Goal: Communication & Community: Participate in discussion

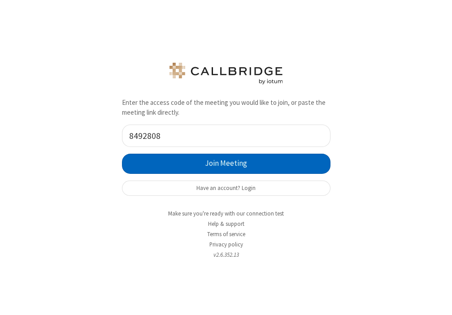
type input "8492808"
click at [189, 162] on button "Join Meeting" at bounding box center [226, 164] width 209 height 20
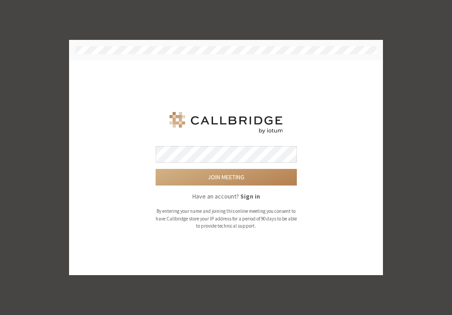
click at [156, 169] on button "Join meeting" at bounding box center [226, 177] width 141 height 17
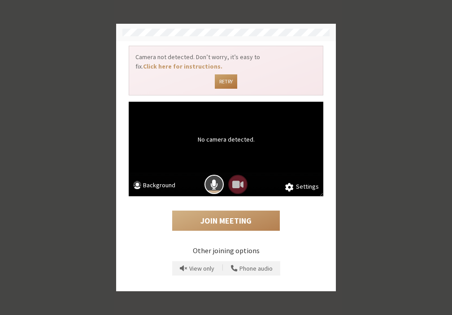
click at [233, 81] on button "Retry" at bounding box center [226, 81] width 22 height 14
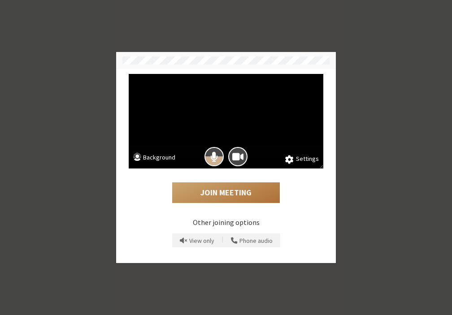
click at [222, 190] on button "Join Meeting" at bounding box center [226, 193] width 108 height 21
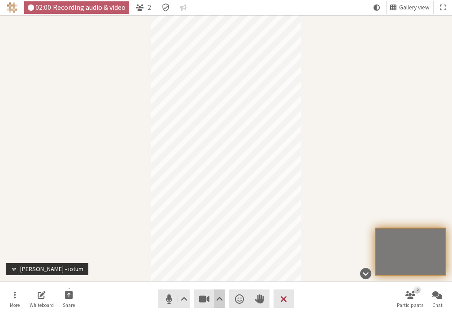
click at [221, 302] on span "Video setting" at bounding box center [219, 299] width 7 height 13
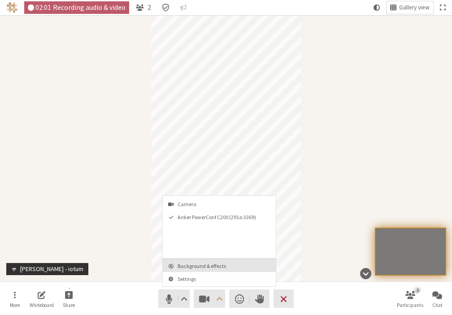
click at [217, 270] on button "Background & effects" at bounding box center [219, 265] width 113 height 13
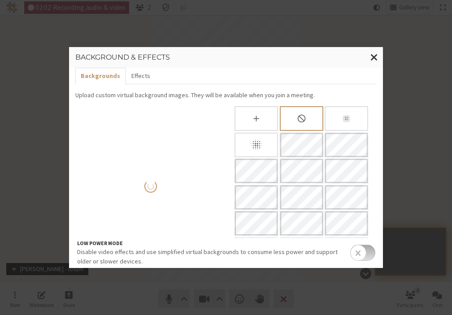
scroll to position [80, 0]
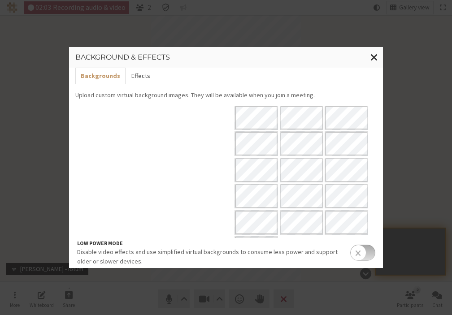
click at [136, 70] on button "Effects" at bounding box center [141, 76] width 30 height 17
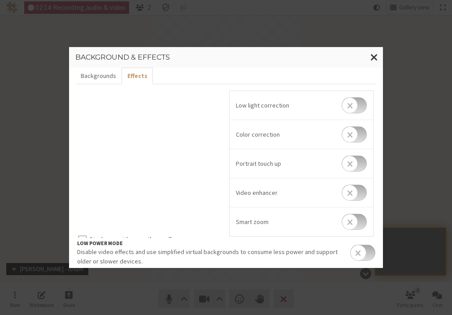
click at [348, 197] on input "checkbox" at bounding box center [354, 193] width 25 height 16
checkbox input "true"
click at [104, 74] on button "Backgrounds" at bounding box center [98, 76] width 46 height 17
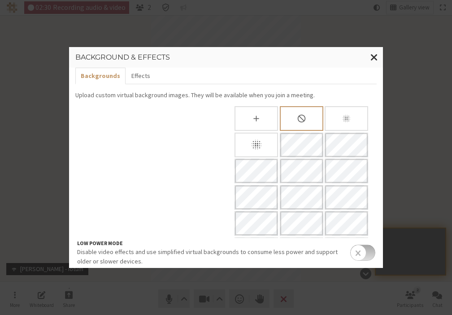
click at [334, 127] on div "Slightly blur background" at bounding box center [347, 118] width 44 height 25
click at [266, 133] on div "Blur background" at bounding box center [257, 145] width 44 height 25
click at [136, 72] on button "Effects" at bounding box center [141, 76] width 30 height 17
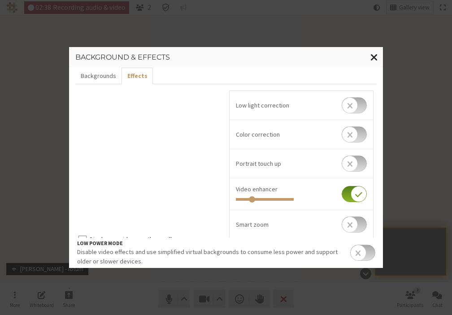
click at [373, 56] on span "Close modal" at bounding box center [374, 57] width 8 height 11
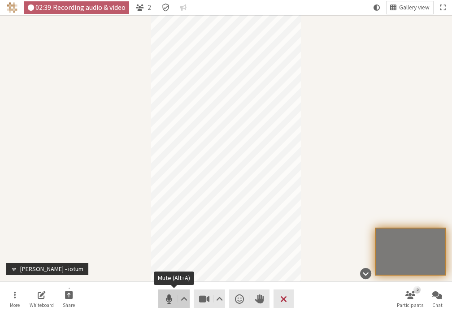
click at [165, 302] on span "Mute (Alt+A)" at bounding box center [169, 299] width 13 height 13
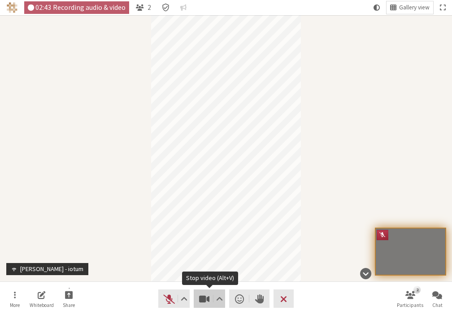
click at [199, 302] on span "Stop video (Alt+V)" at bounding box center [204, 299] width 13 height 13
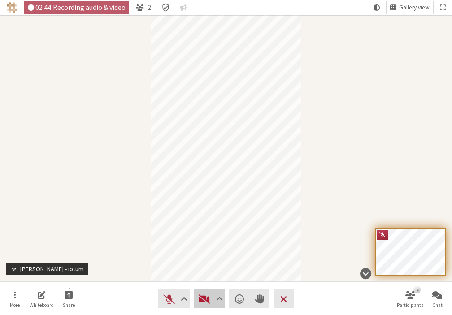
click at [203, 300] on span "Start video (Alt+V)" at bounding box center [204, 299] width 13 height 13
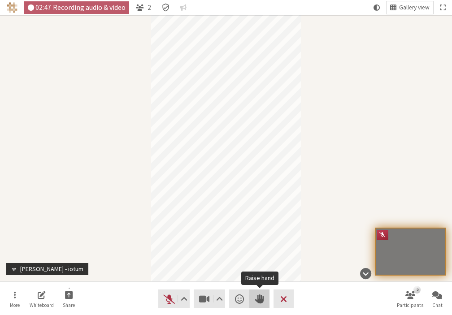
click at [257, 306] on button "Raise hand" at bounding box center [259, 299] width 20 height 18
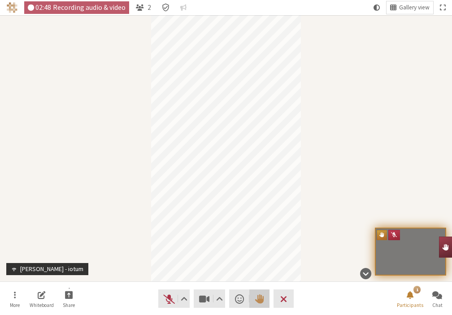
click at [261, 299] on span "Lower hand" at bounding box center [259, 299] width 9 height 13
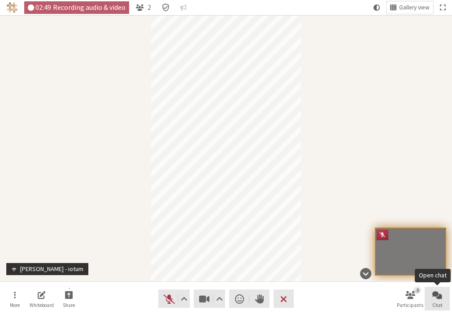
click at [439, 303] on span "Chat" at bounding box center [437, 305] width 10 height 5
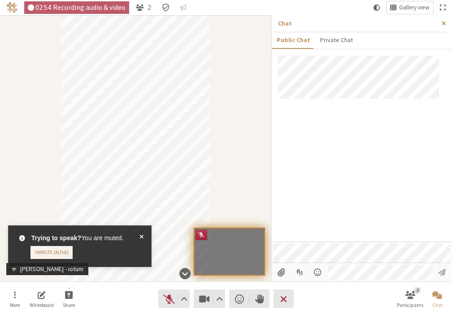
click at [444, 21] on span "Close sidebar" at bounding box center [444, 23] width 4 height 7
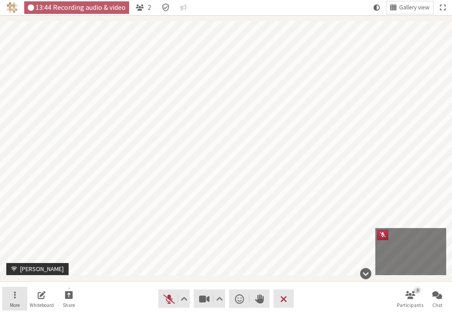
click at [15, 299] on span "Open menu" at bounding box center [15, 295] width 2 height 10
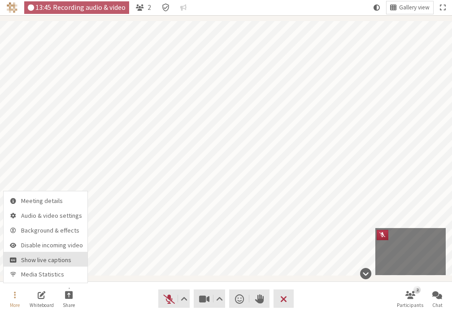
click at [24, 261] on span "Show live captions" at bounding box center [52, 260] width 62 height 7
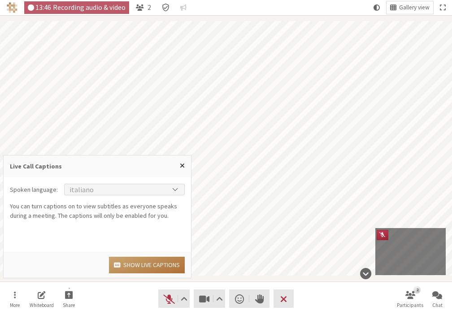
click at [124, 266] on button "Show live captions" at bounding box center [147, 265] width 76 height 17
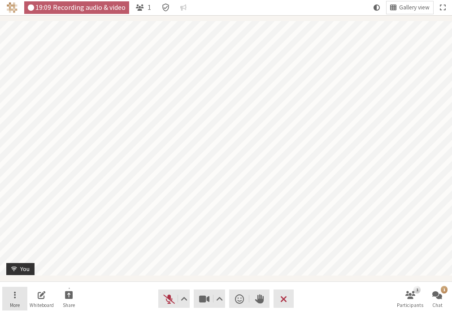
click at [17, 292] on button "More" at bounding box center [14, 299] width 25 height 24
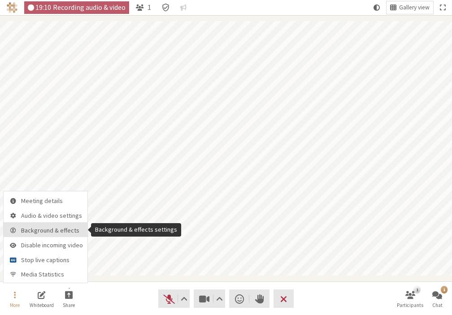
click at [48, 233] on span "Background & effects" at bounding box center [52, 230] width 62 height 7
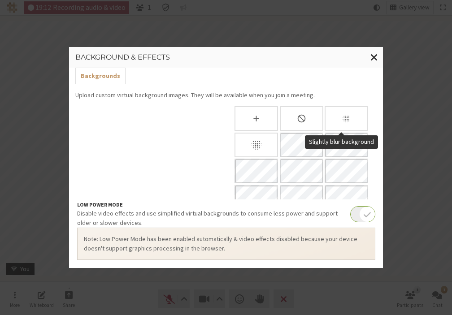
click at [347, 115] on div "Slightly blur background" at bounding box center [347, 118] width 44 height 25
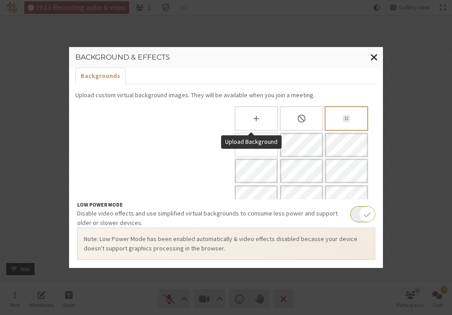
click at [270, 124] on div "Upload Background" at bounding box center [256, 118] width 42 height 23
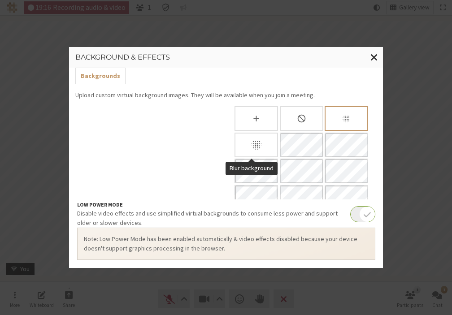
click at [256, 137] on div "Blur background" at bounding box center [257, 145] width 44 height 25
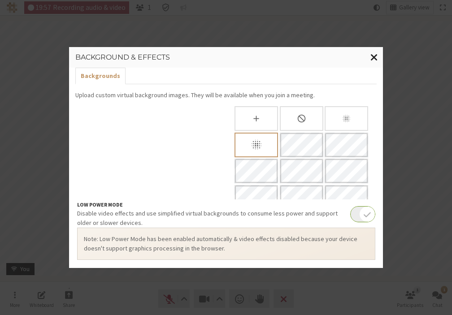
click at [376, 54] on span "Close modal" at bounding box center [374, 57] width 8 height 11
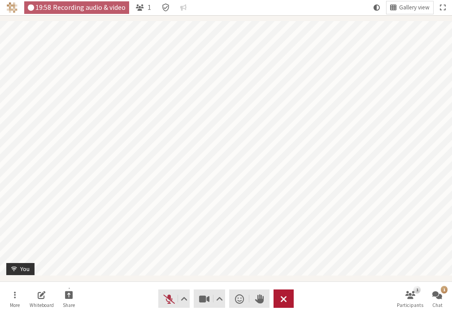
click at [280, 299] on span "Leave meeting" at bounding box center [283, 299] width 7 height 13
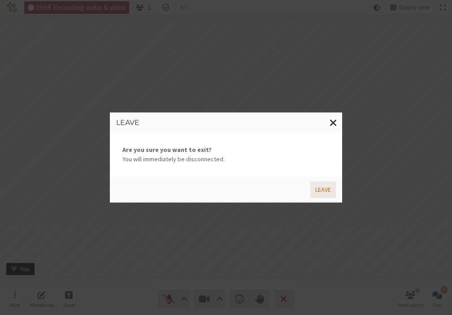
click at [322, 191] on button "Leave" at bounding box center [323, 190] width 26 height 17
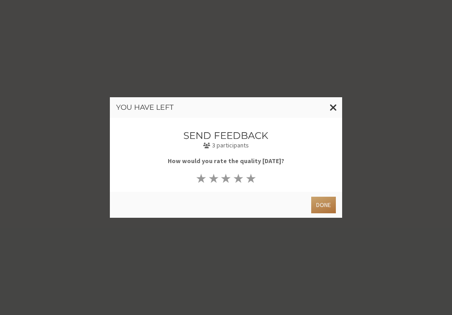
click at [320, 205] on button "Done" at bounding box center [323, 205] width 25 height 17
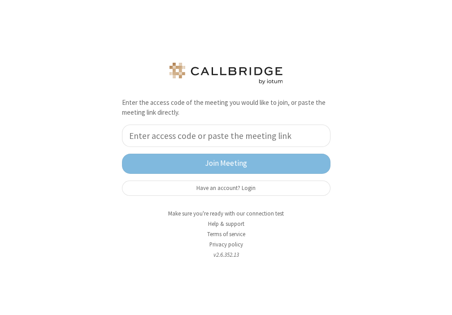
click at [257, 144] on input "tel" at bounding box center [226, 136] width 209 height 22
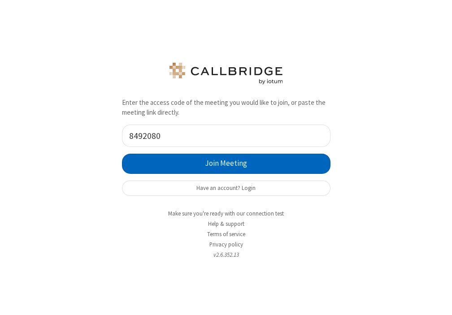
click at [168, 159] on button "Join Meeting" at bounding box center [226, 164] width 209 height 20
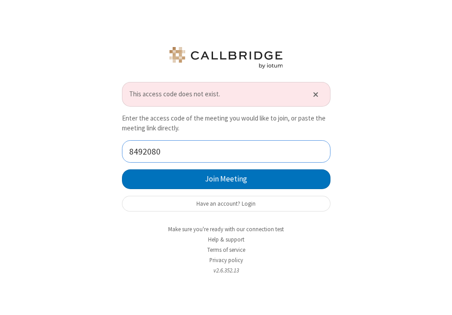
click at [171, 149] on input "8492080" at bounding box center [226, 151] width 209 height 22
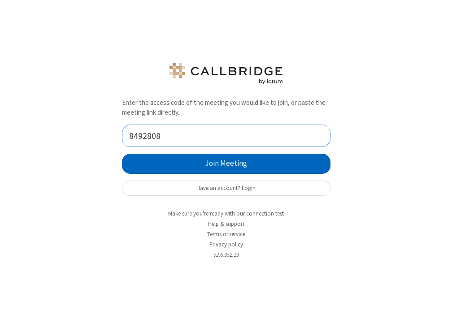
type input "8492808"
click at [200, 159] on button "Join Meeting" at bounding box center [226, 164] width 209 height 20
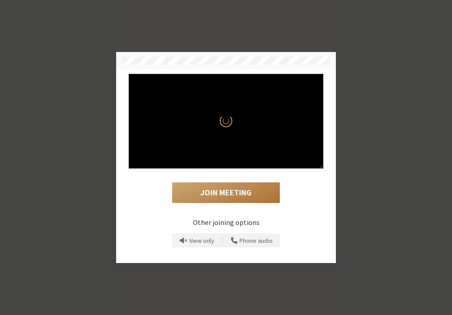
click at [225, 192] on button "Join Meeting" at bounding box center [226, 193] width 108 height 21
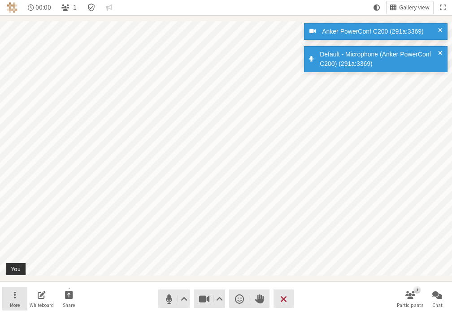
click at [16, 294] on button "More" at bounding box center [14, 299] width 25 height 24
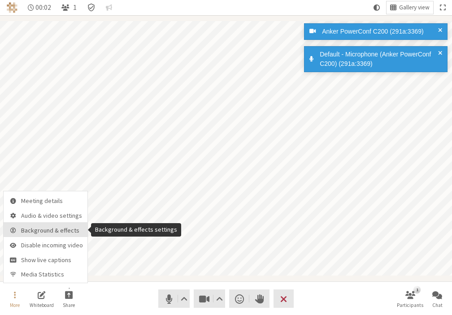
click at [40, 233] on span "Background & effects" at bounding box center [52, 230] width 62 height 7
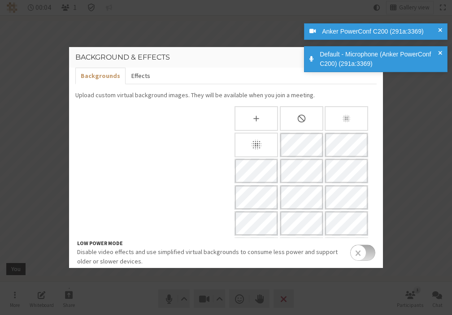
click at [149, 77] on button "Effects" at bounding box center [141, 76] width 30 height 17
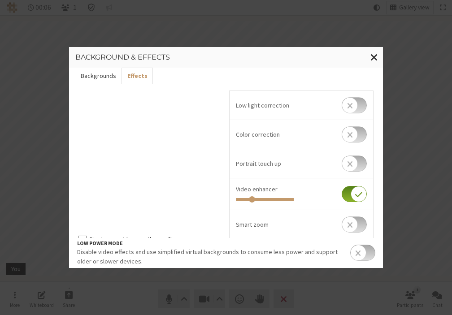
click at [112, 73] on button "Backgrounds" at bounding box center [98, 76] width 46 height 17
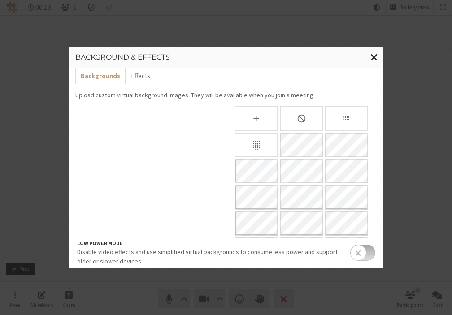
click at [250, 151] on icon "Blur background" at bounding box center [256, 145] width 13 height 13
click at [375, 56] on span "Close modal" at bounding box center [374, 57] width 8 height 11
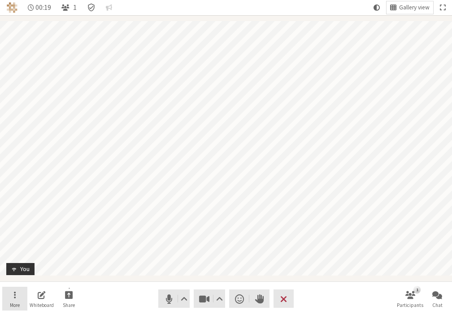
click at [9, 292] on button "More" at bounding box center [14, 299] width 25 height 24
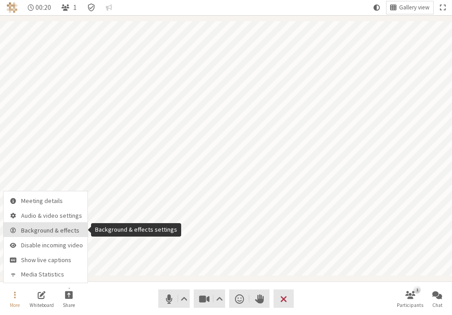
click at [70, 233] on span "Background & effects" at bounding box center [52, 230] width 62 height 7
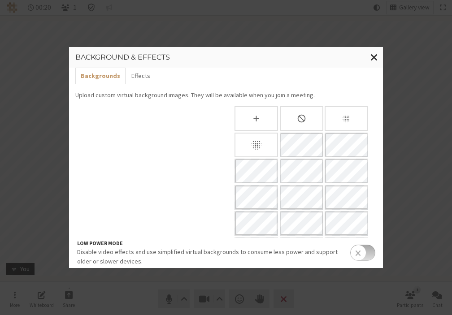
scroll to position [80, 0]
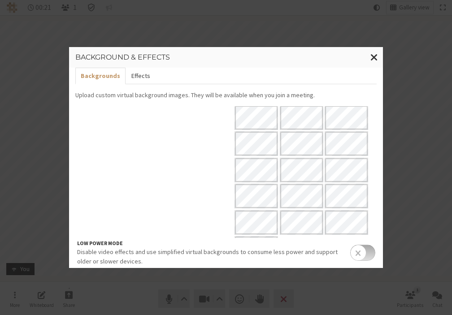
click at [146, 69] on button "Effects" at bounding box center [141, 76] width 30 height 17
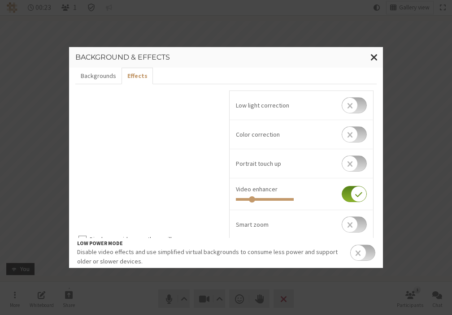
click at [343, 168] on input "checkbox" at bounding box center [354, 164] width 25 height 16
checkbox input "true"
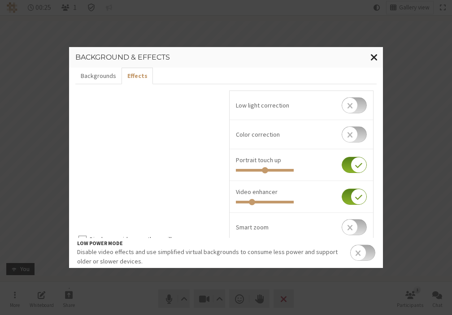
click at [378, 53] on span "Close modal" at bounding box center [374, 57] width 8 height 11
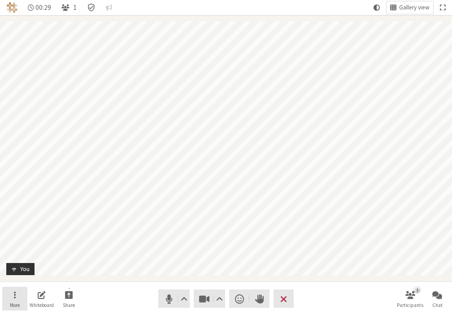
click at [16, 294] on button "More" at bounding box center [14, 299] width 25 height 24
click at [100, 299] on nav "More Whiteboard Share Audio Video Send a reaction Raise hand Leave 1 Participan…" at bounding box center [226, 299] width 448 height 34
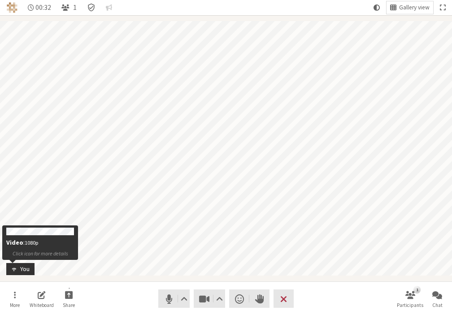
click at [17, 266] on span "Participant" at bounding box center [12, 269] width 9 height 7
